Goal: Browse casually

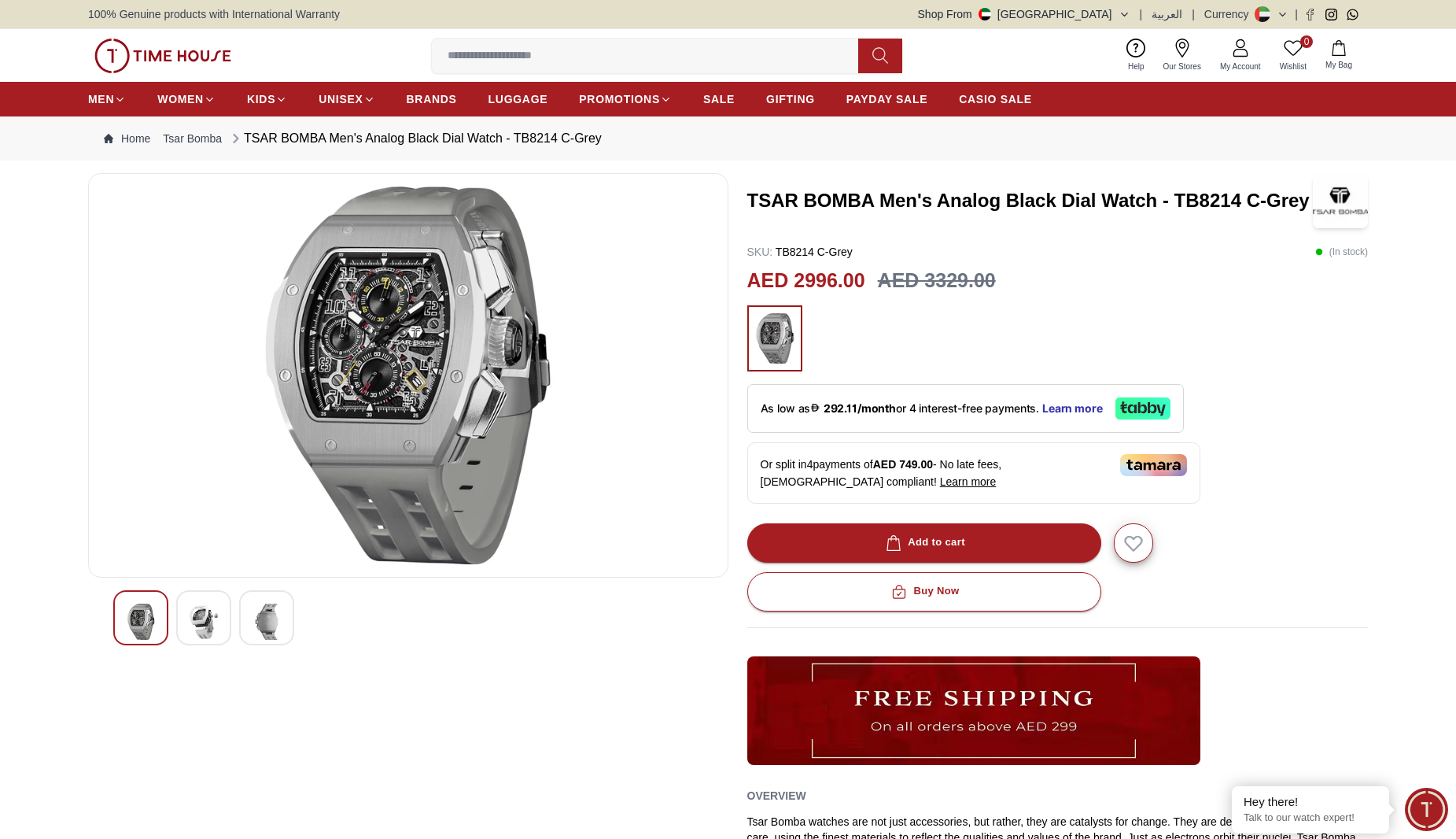
click at [142, 58] on img at bounding box center [163, 56] width 137 height 35
